Goal: Find specific page/section: Find specific page/section

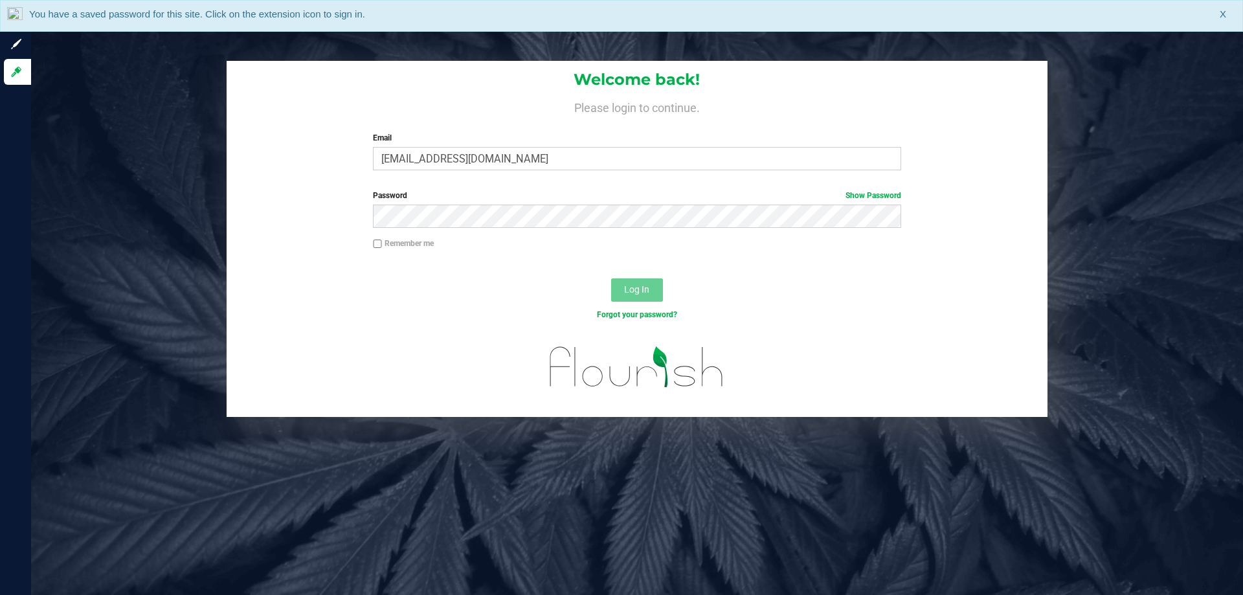
type input "[EMAIL_ADDRESS][DOMAIN_NAME]"
click at [611, 278] on button "Log In" at bounding box center [637, 289] width 52 height 23
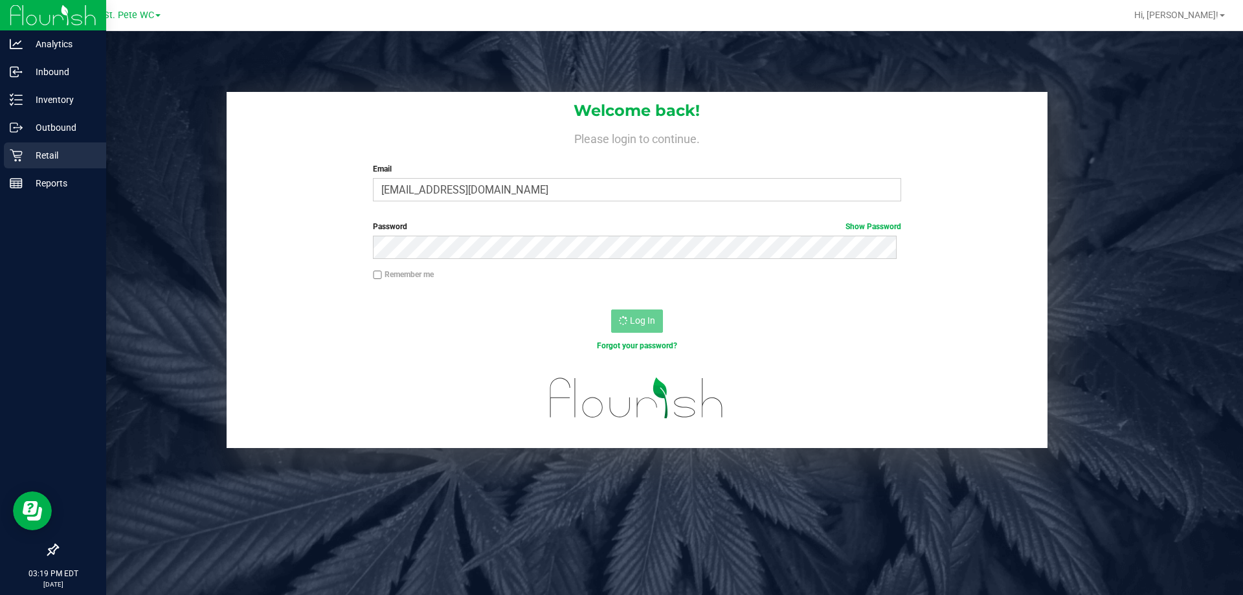
click at [0, 157] on link "Retail" at bounding box center [53, 156] width 106 height 28
